Goal: Task Accomplishment & Management: Use online tool/utility

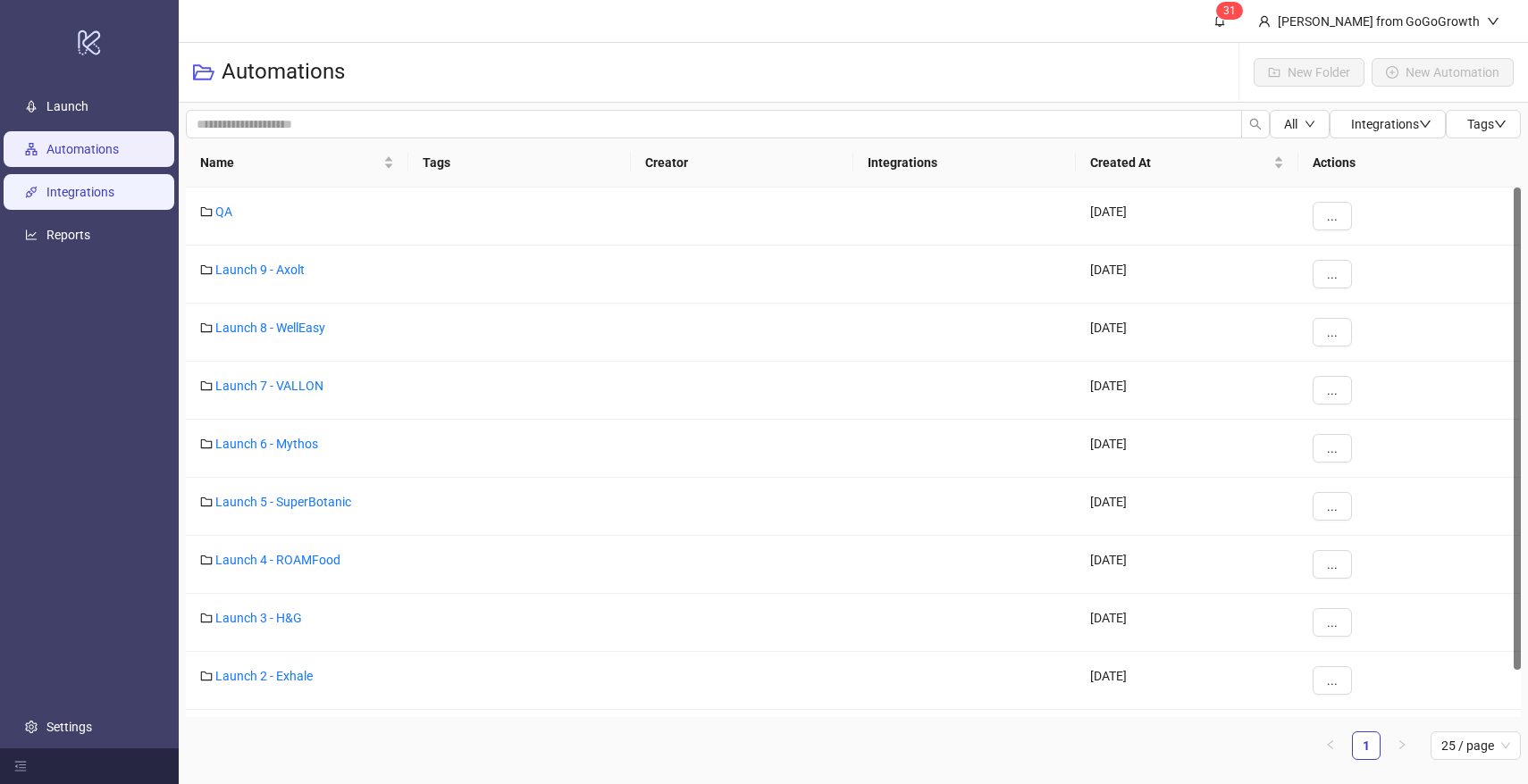
click at [104, 195] on link "Integrations" at bounding box center [80, 192] width 68 height 14
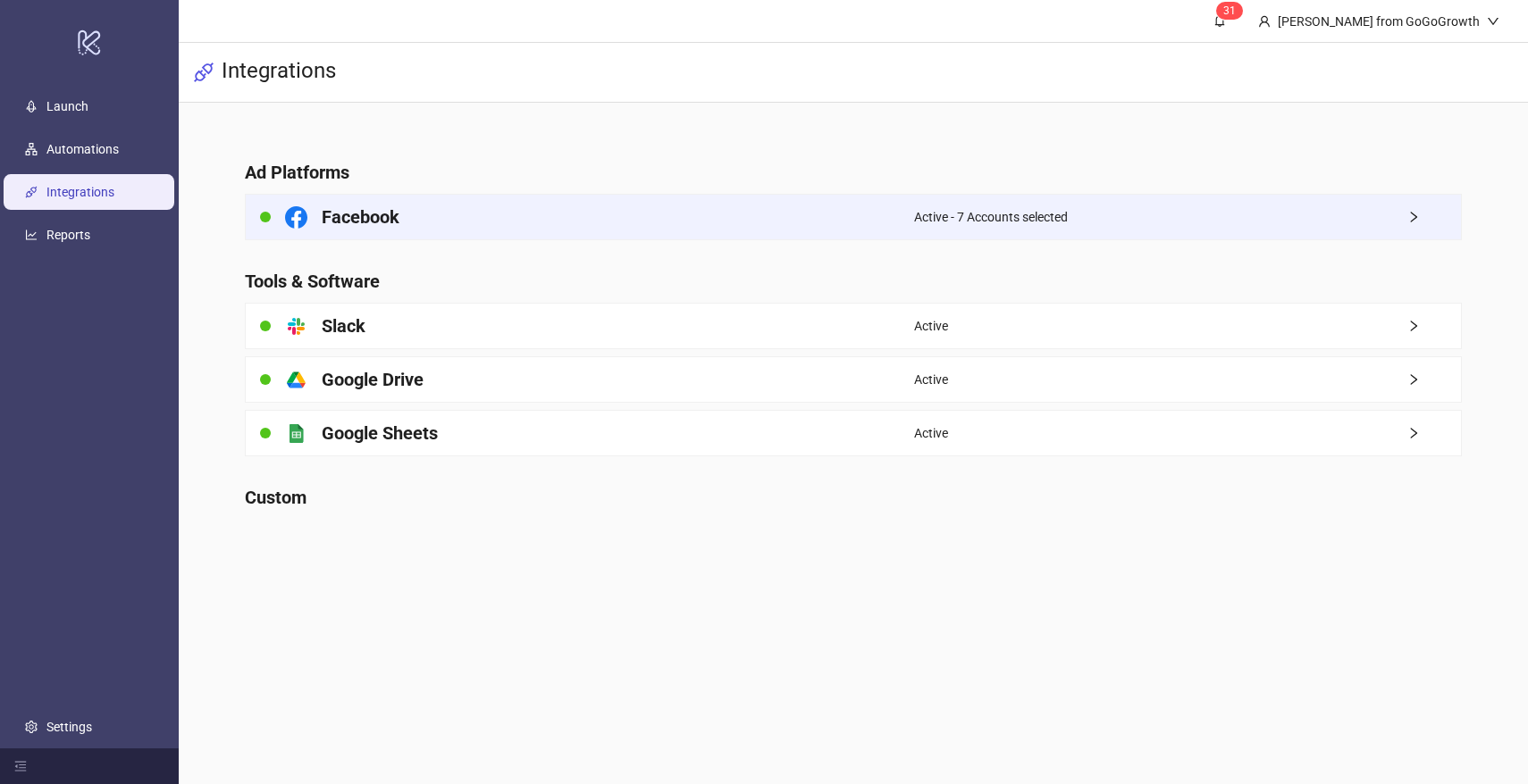
click at [773, 217] on div "Facebook" at bounding box center [579, 217] width 669 height 45
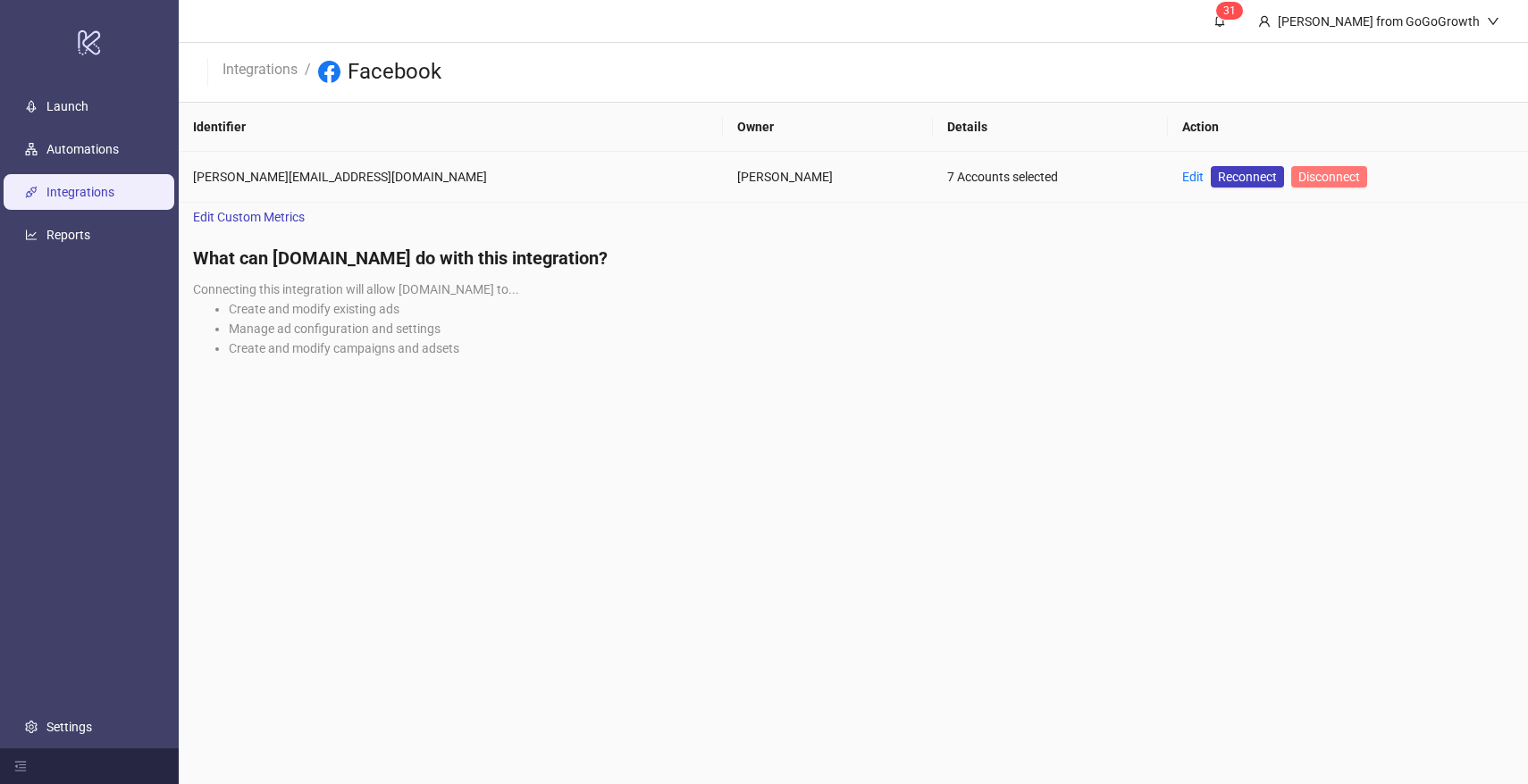
click at [1299, 179] on span "Disconnect" at bounding box center [1330, 177] width 62 height 14
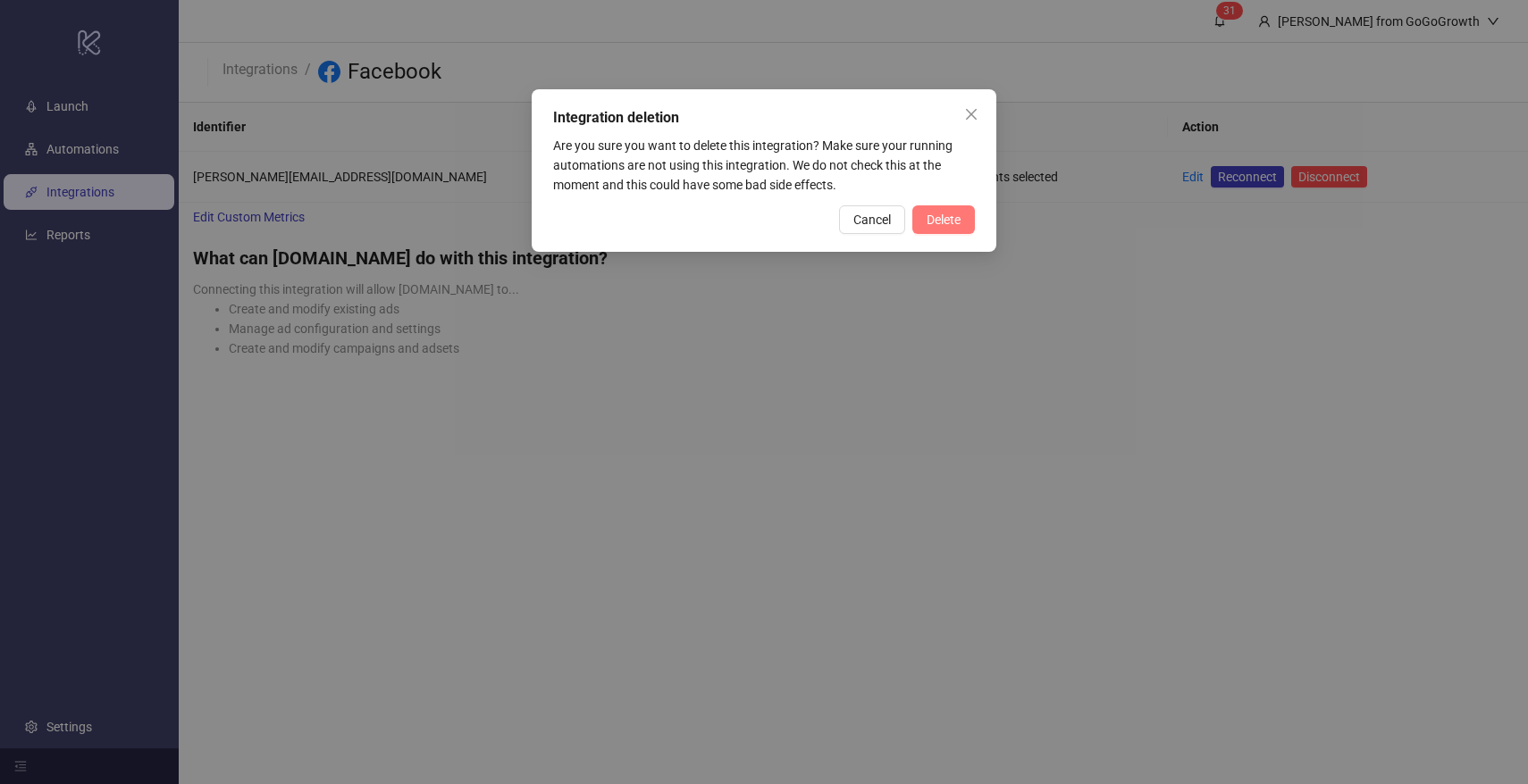
click at [938, 221] on span "Delete" at bounding box center [944, 219] width 34 height 14
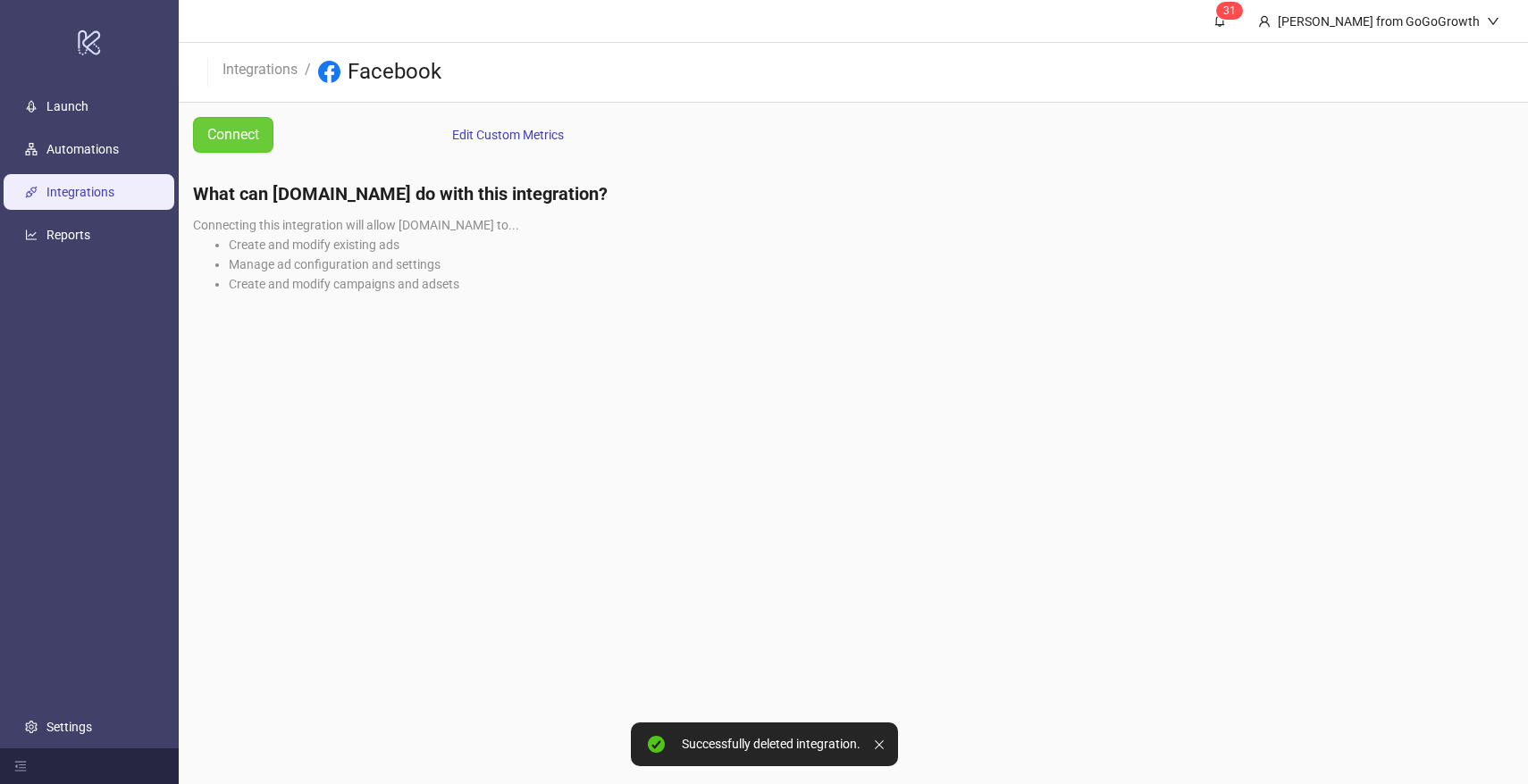
click at [245, 130] on span "Connect" at bounding box center [232, 134] width 52 height 23
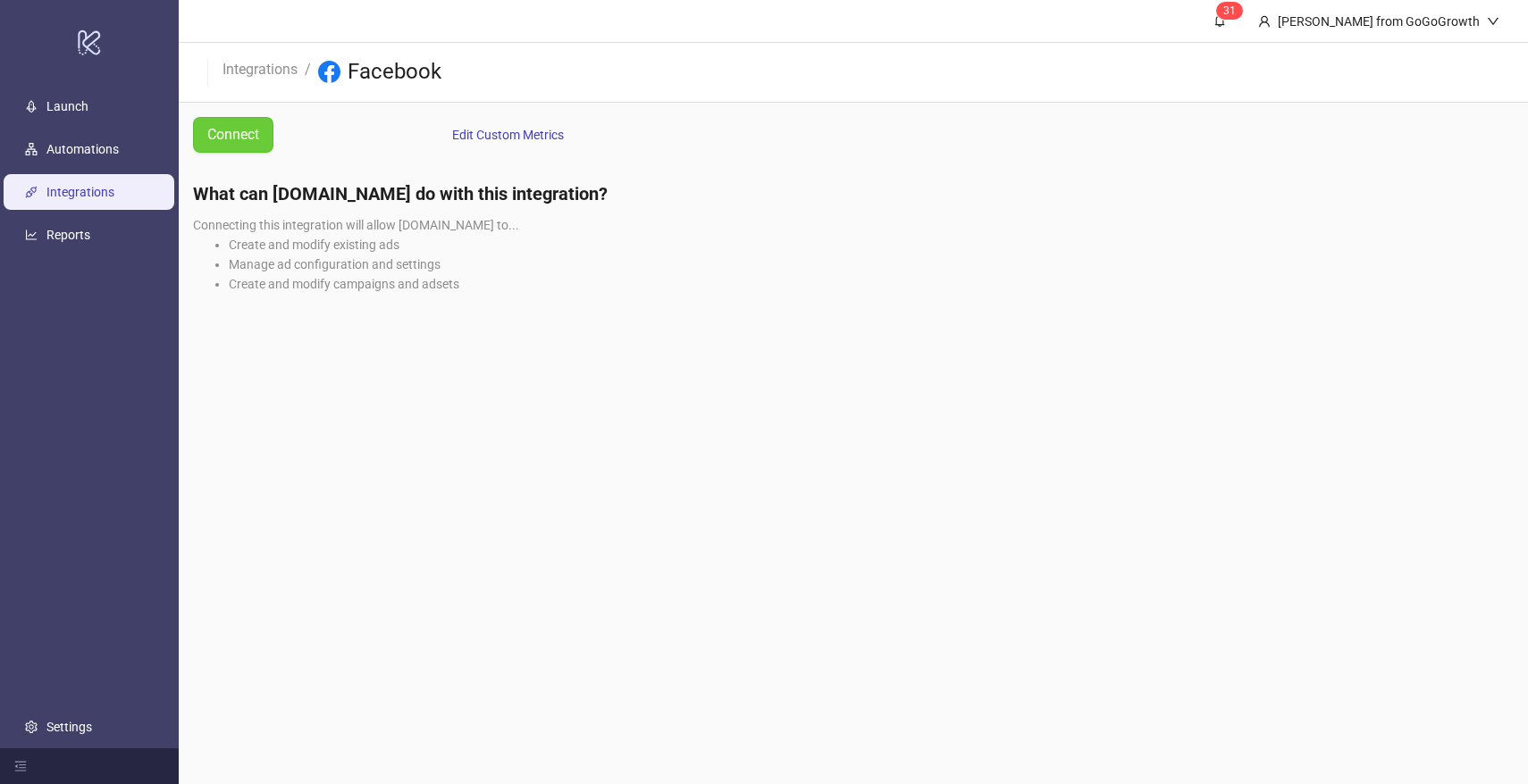
click at [213, 132] on span "Connect" at bounding box center [232, 134] width 52 height 23
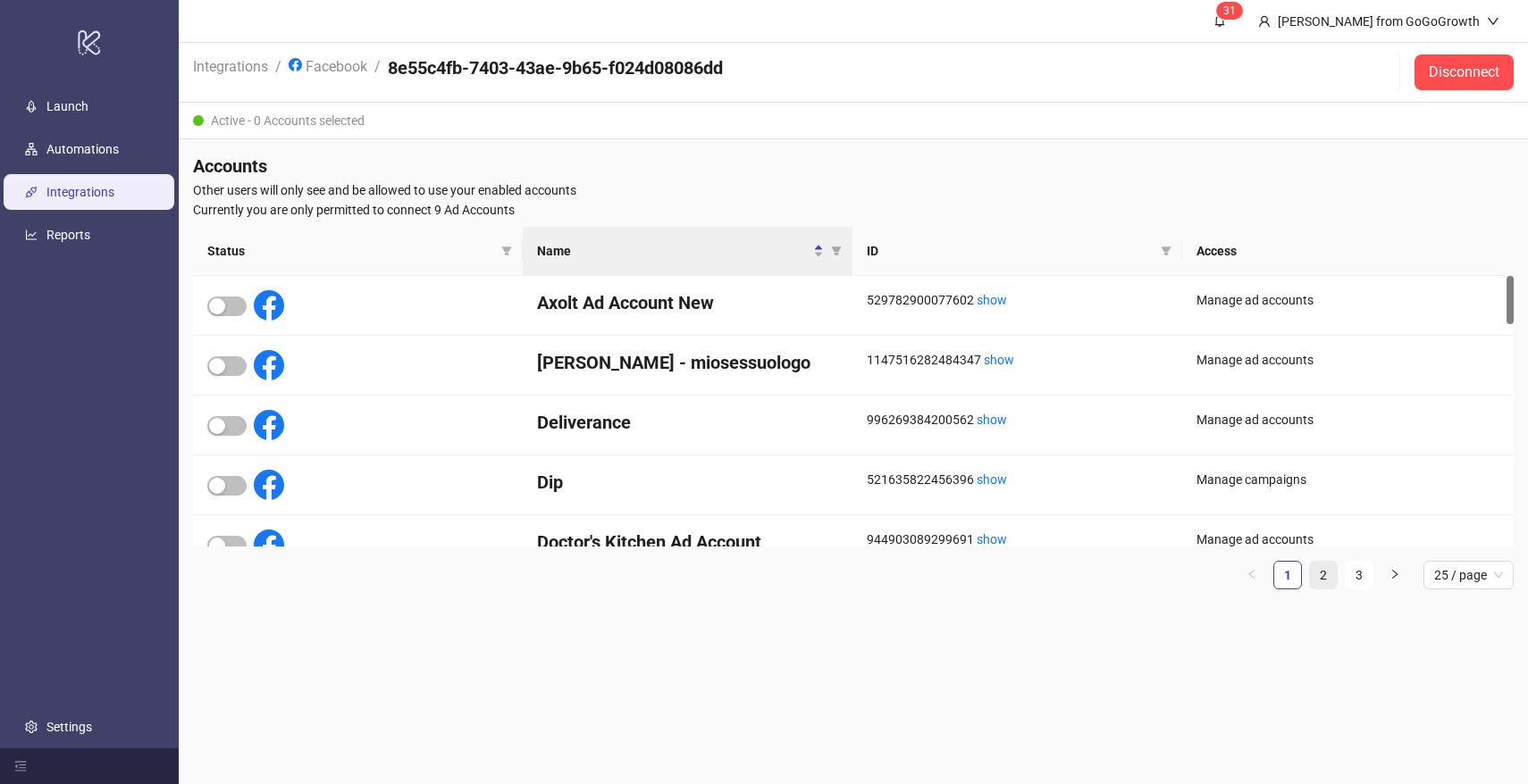
click at [1317, 571] on link "2" at bounding box center [1323, 575] width 27 height 27
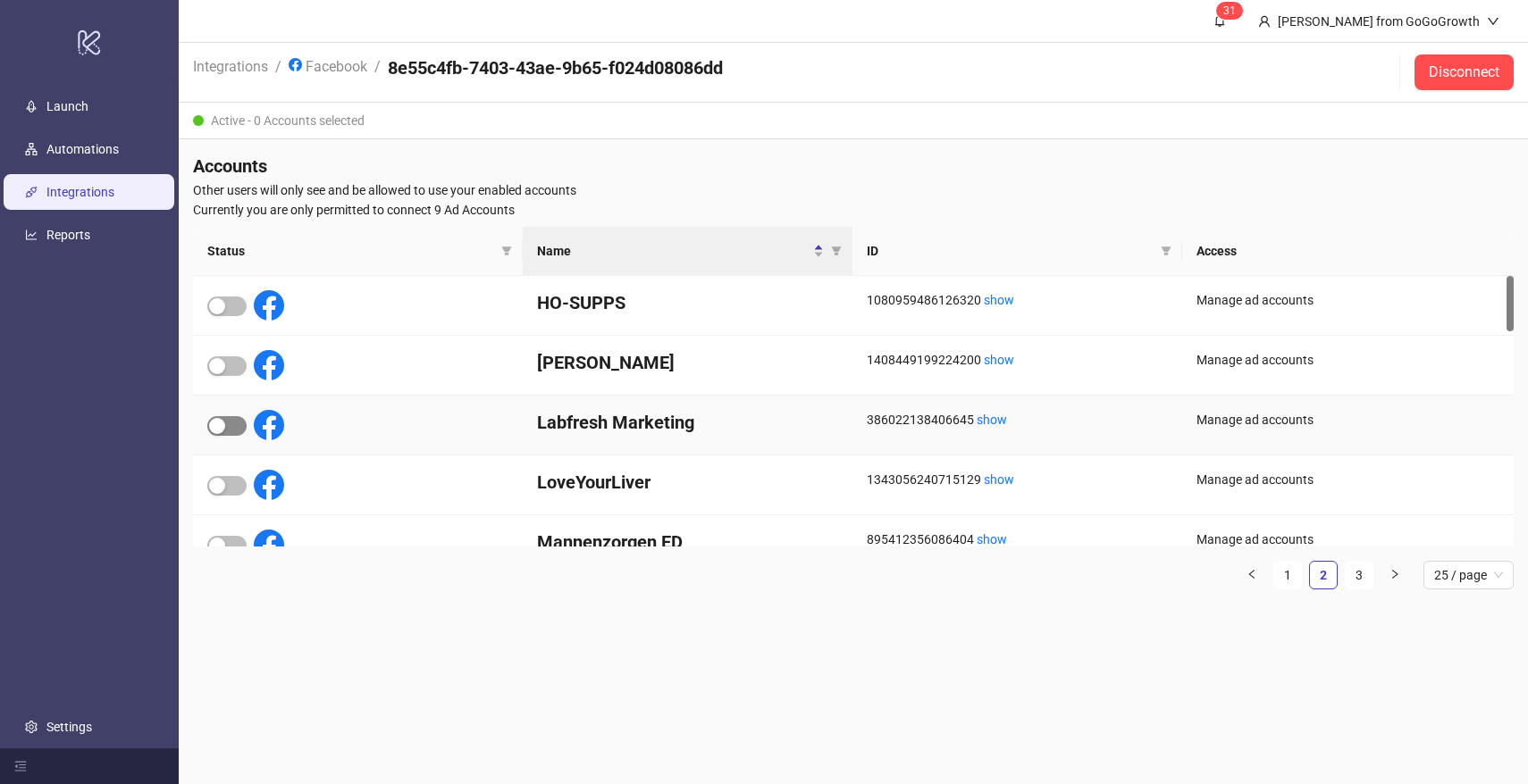
click at [231, 418] on span "button" at bounding box center [227, 426] width 39 height 20
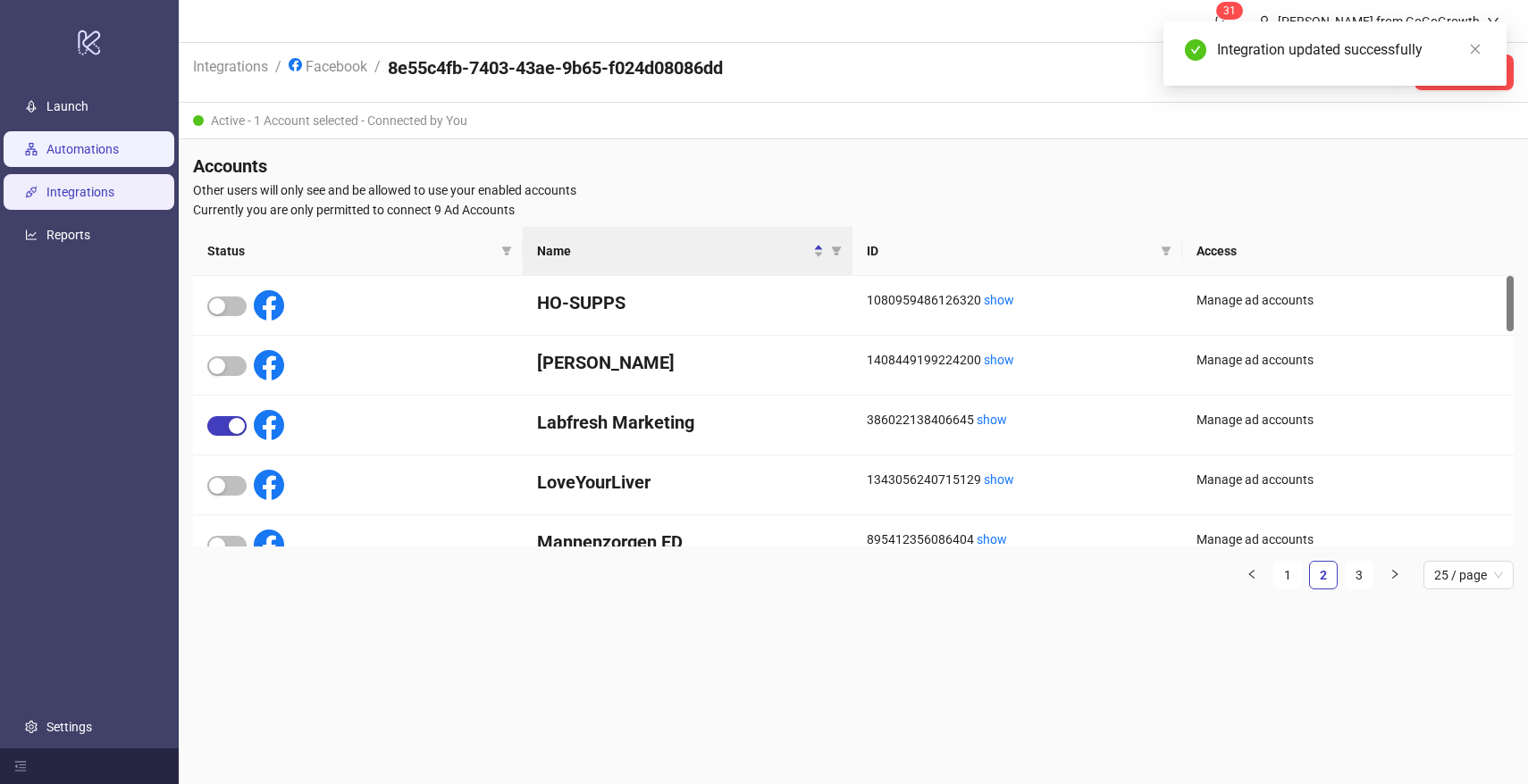
click at [82, 153] on link "Automations" at bounding box center [82, 149] width 72 height 14
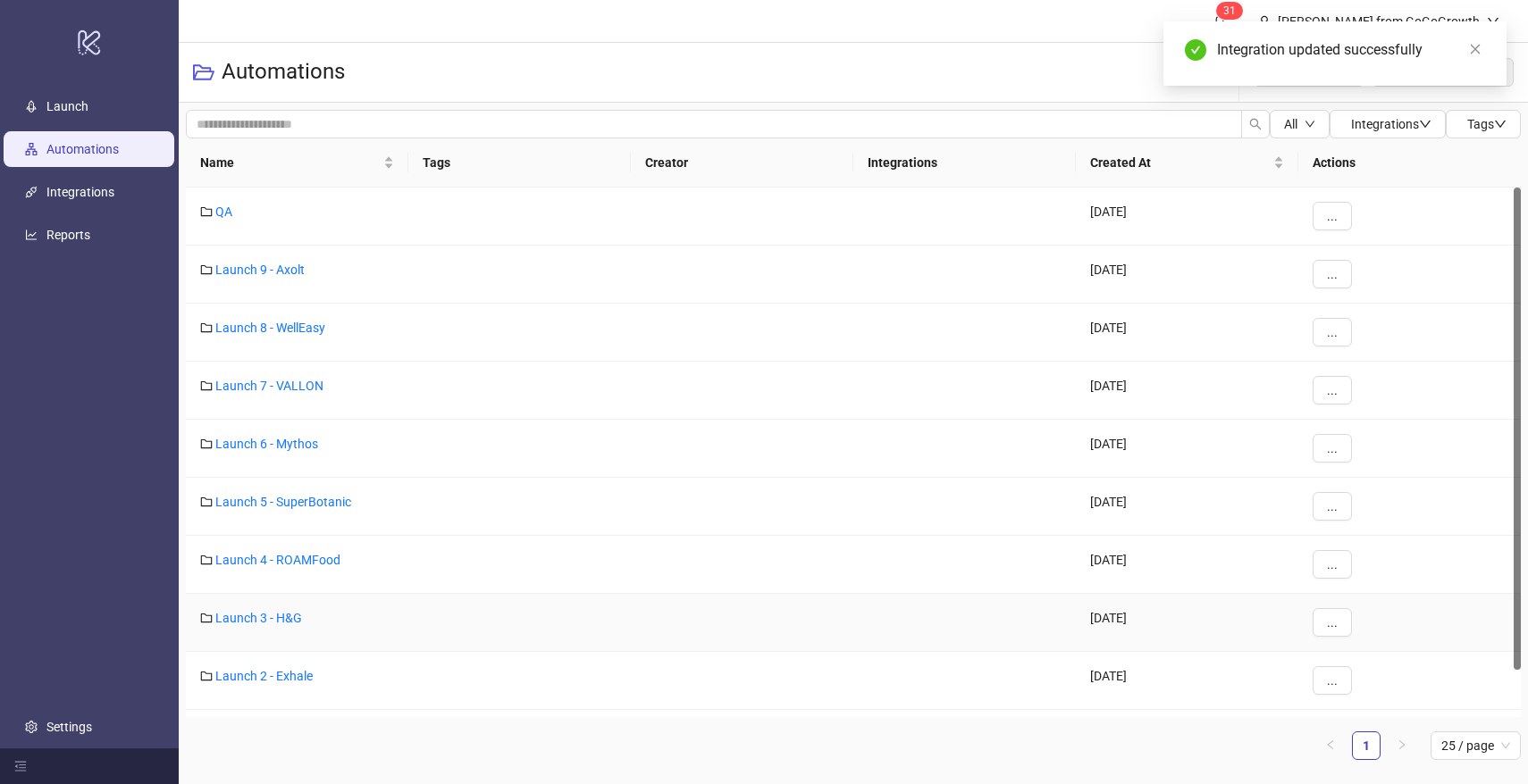
scroll to position [51, 0]
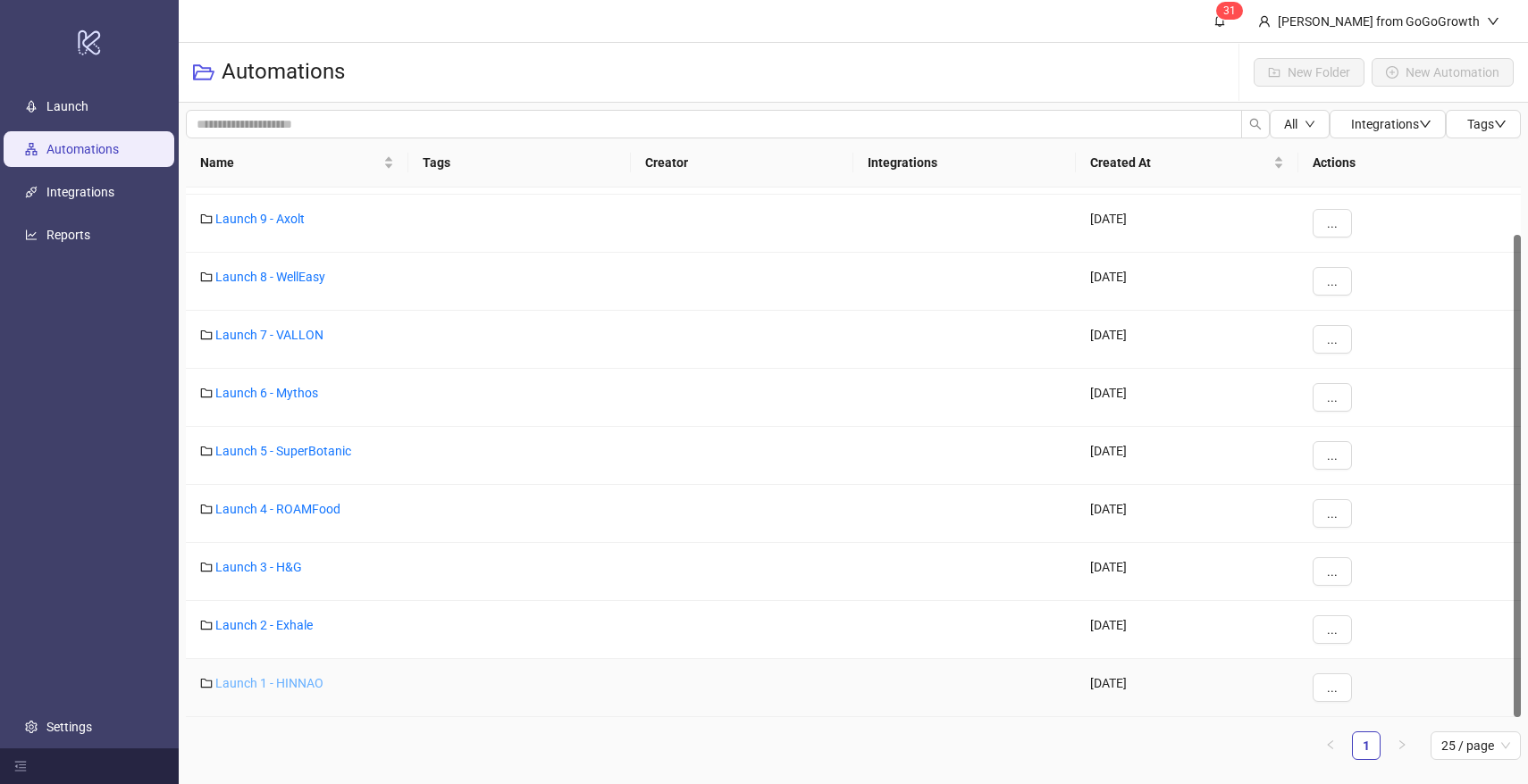
click at [269, 683] on link "Launch 1 - HINNAO" at bounding box center [269, 682] width 108 height 14
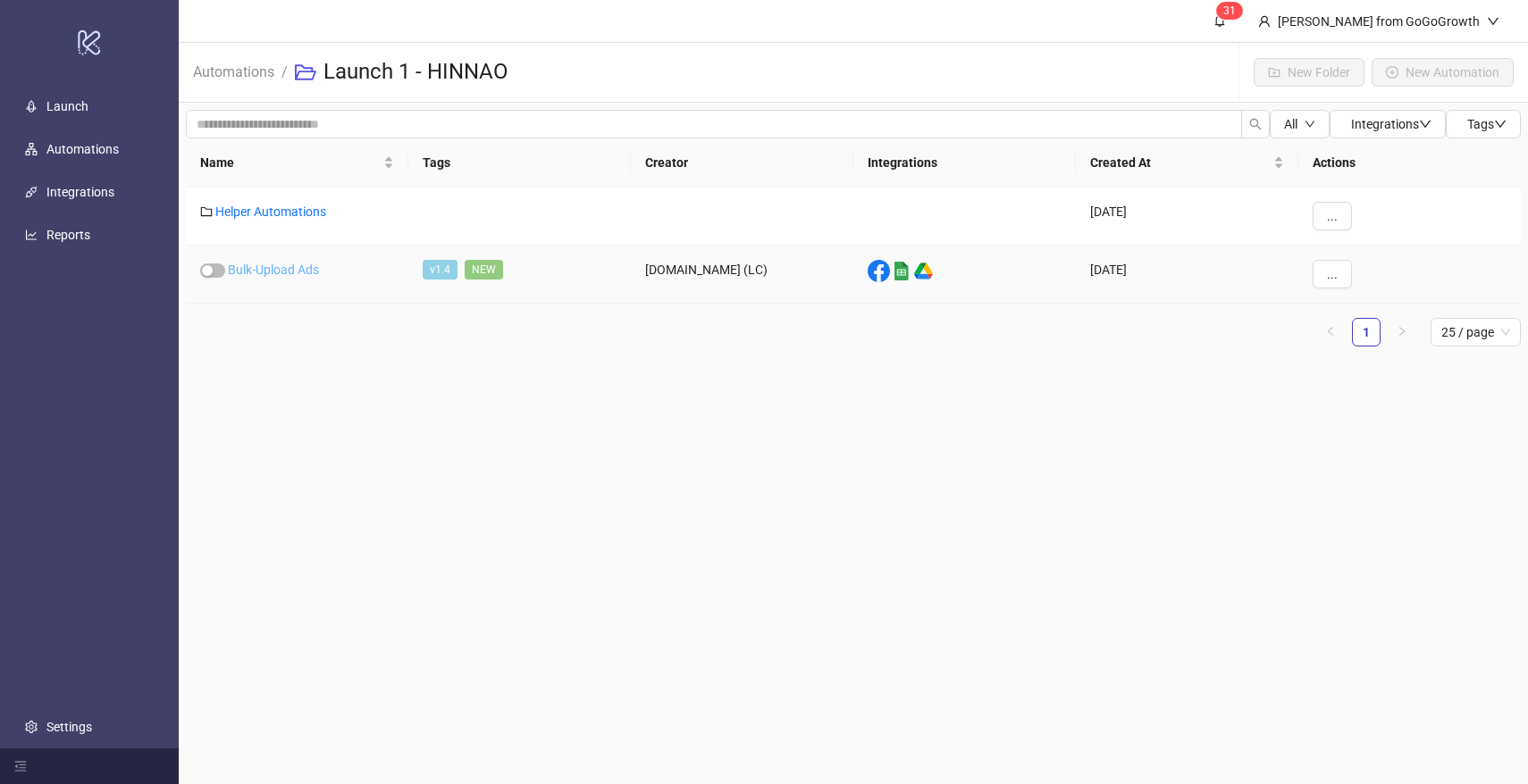
click at [302, 270] on link "Bulk-Upload Ads" at bounding box center [273, 269] width 91 height 14
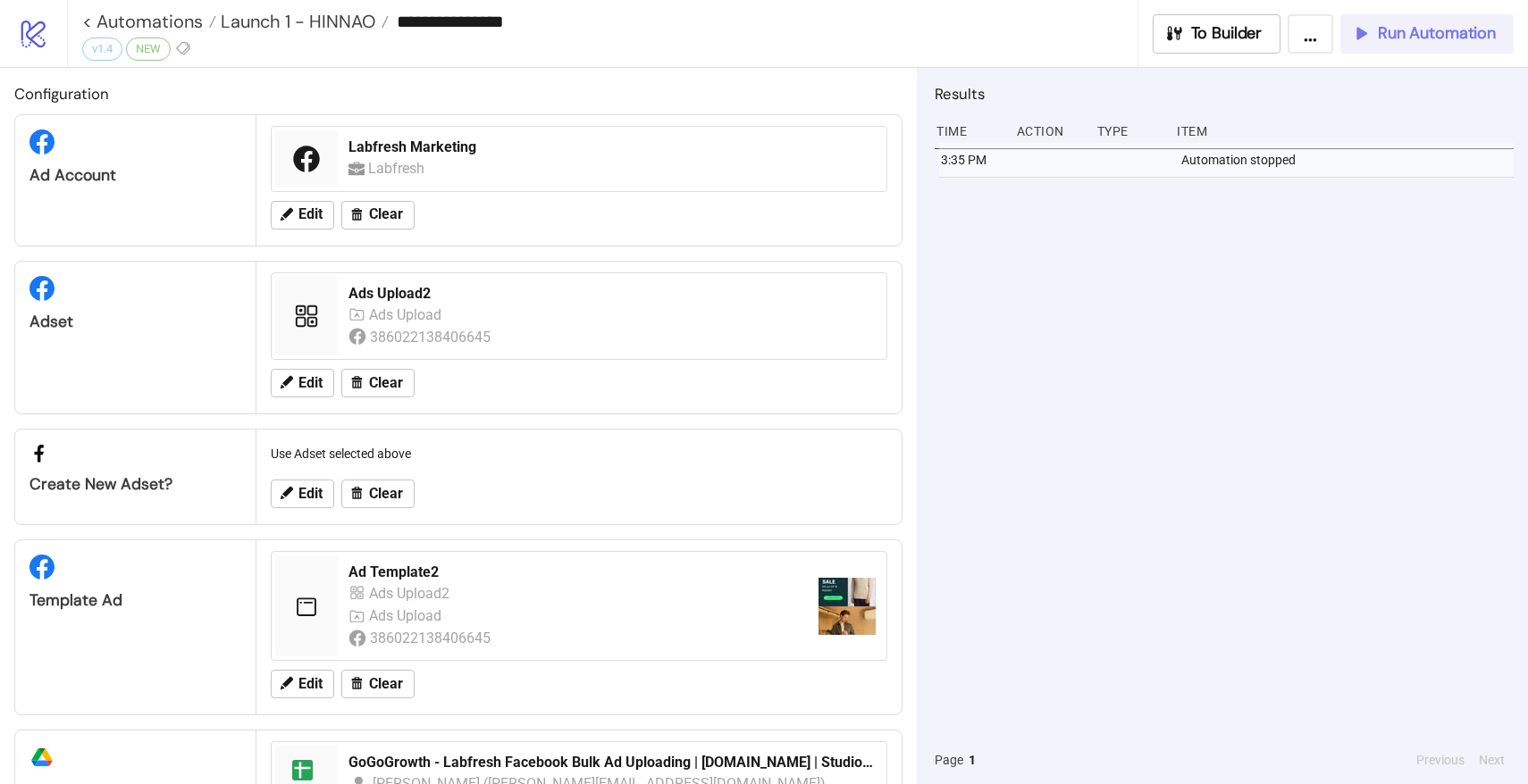
click at [1436, 41] on span "Run Automation" at bounding box center [1437, 34] width 118 height 21
